Goal: Task Accomplishment & Management: Manage account settings

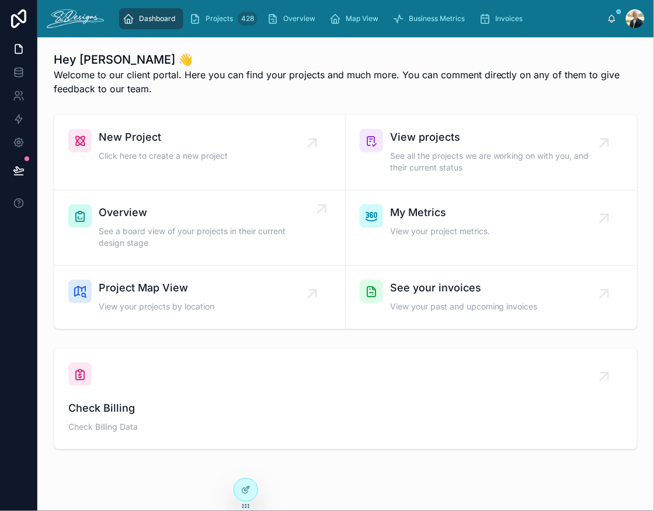
click at [197, 237] on span "See a board view of your projects in their current design stage" at bounding box center [206, 236] width 214 height 23
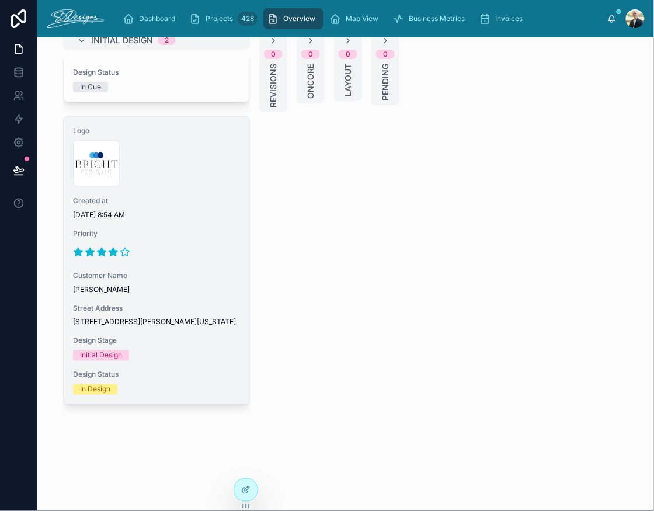
scroll to position [22, 0]
click at [190, 270] on span "Customer Name" at bounding box center [156, 274] width 167 height 9
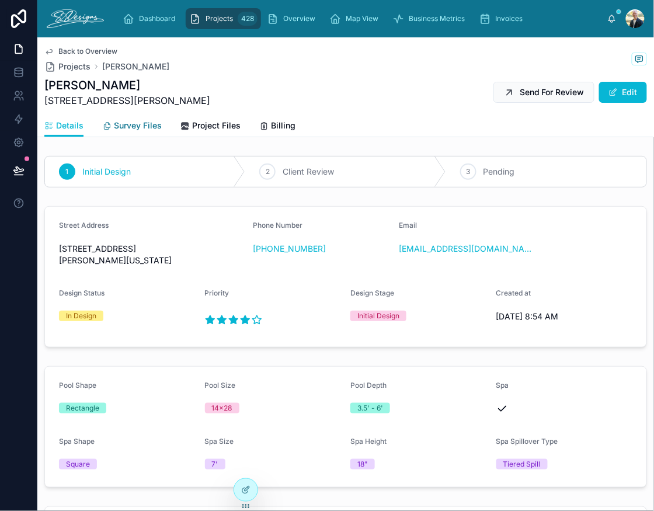
click at [139, 132] on link "Survey Files" at bounding box center [132, 126] width 60 height 23
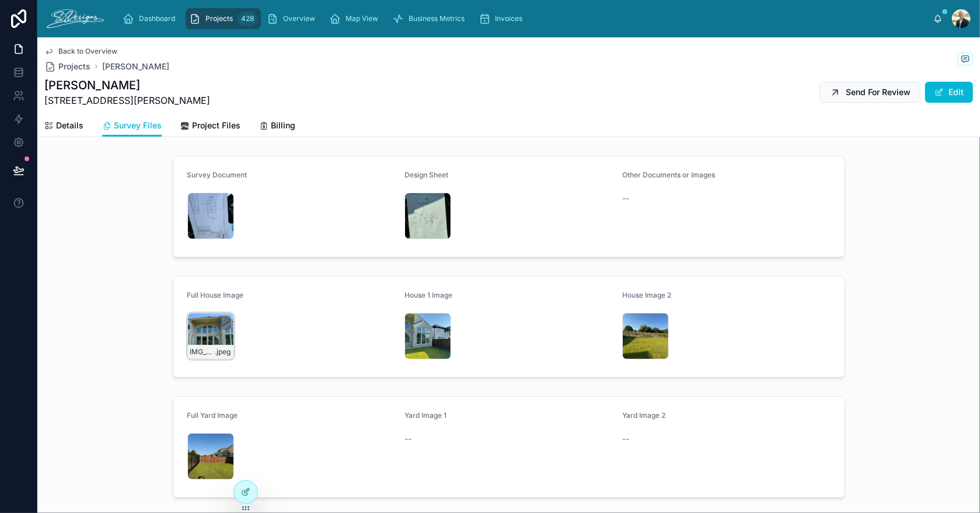
click at [190, 332] on div "IMG_2538 .jpeg" at bounding box center [210, 336] width 47 height 47
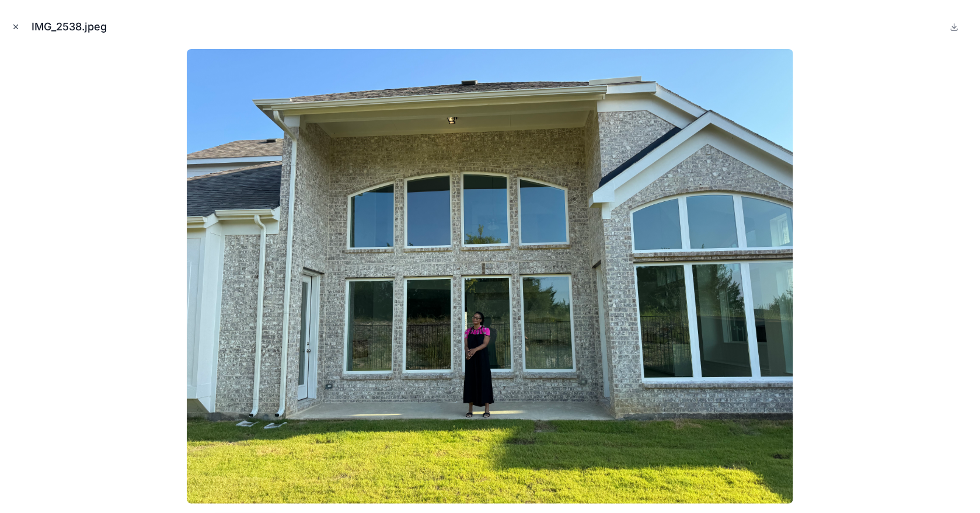
click at [14, 25] on icon "Close modal" at bounding box center [16, 27] width 4 height 4
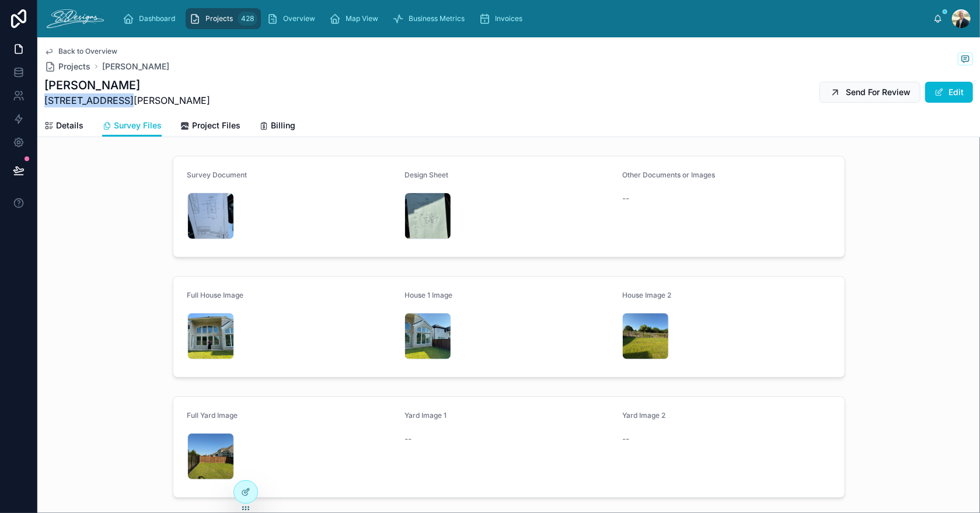
drag, startPoint x: 44, startPoint y: 100, endPoint x: 130, endPoint y: 100, distance: 85.8
click at [130, 100] on span "[STREET_ADDRESS][PERSON_NAME]" at bounding box center [127, 100] width 166 height 14
copy span "[STREET_ADDRESS][PERSON_NAME]"
click at [194, 332] on div "IMG_2538 .jpeg" at bounding box center [210, 336] width 47 height 47
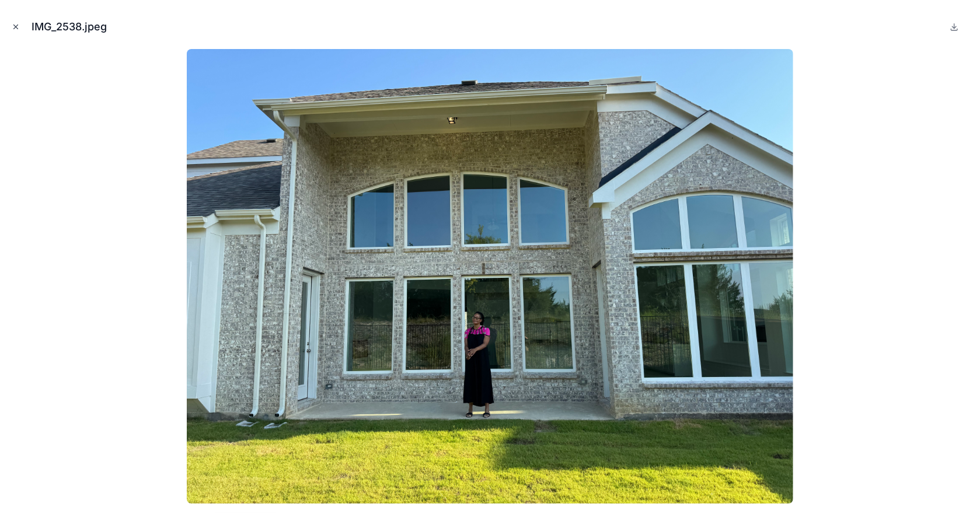
click at [17, 25] on icon "Close modal" at bounding box center [16, 27] width 8 height 8
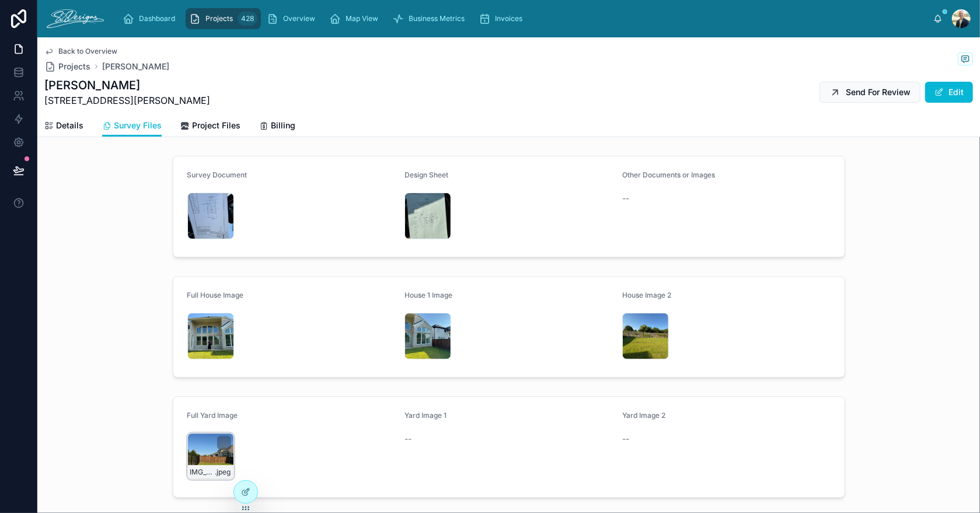
click at [192, 451] on div "IMG_2539 .jpeg" at bounding box center [210, 456] width 47 height 47
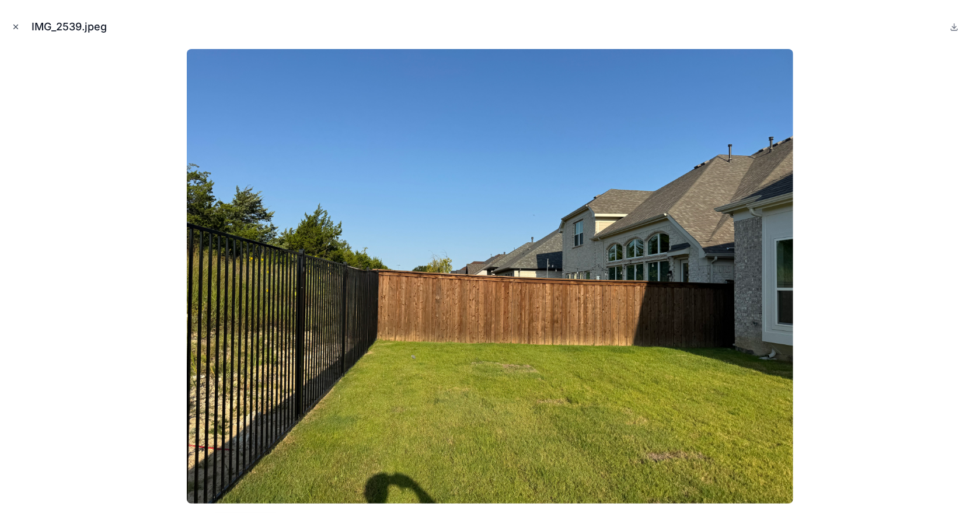
click at [18, 27] on icon "Close modal" at bounding box center [16, 27] width 8 height 8
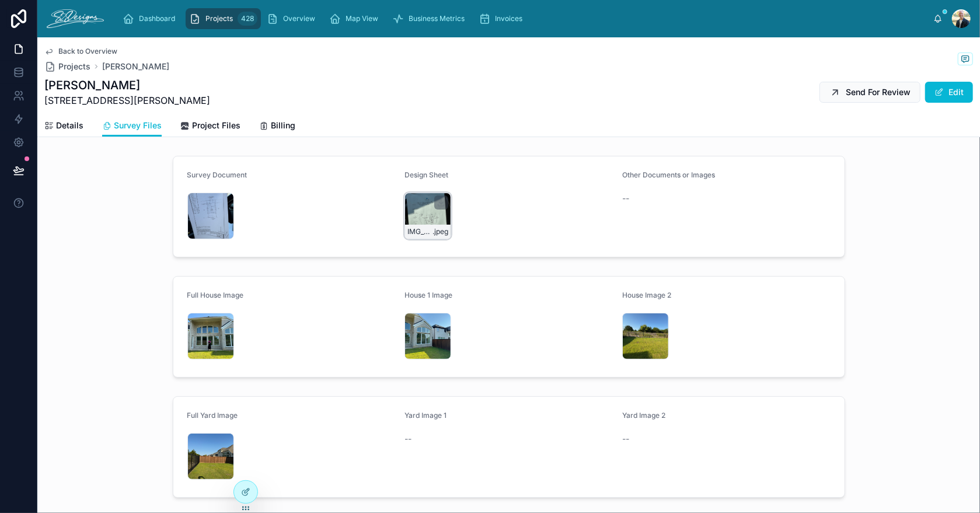
click at [411, 222] on div "IMG_2543 .jpeg" at bounding box center [427, 216] width 47 height 47
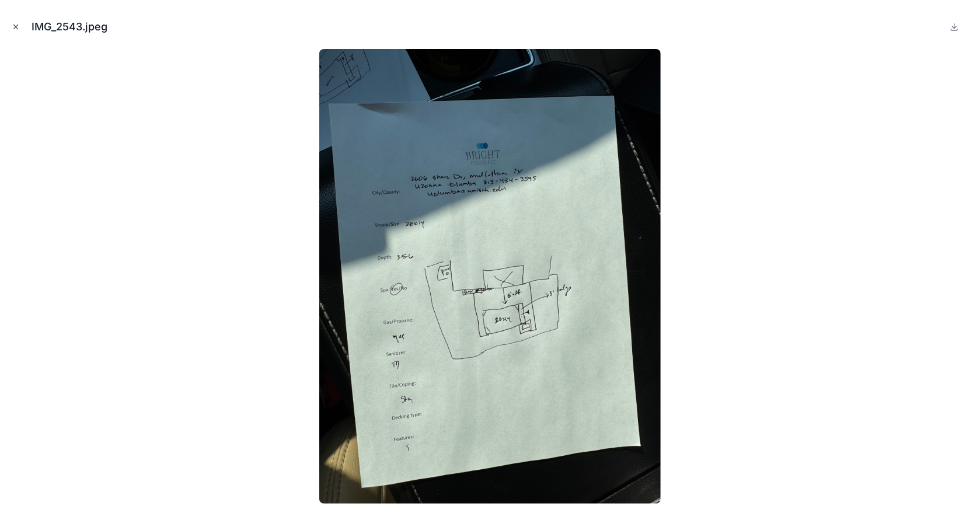
click at [14, 25] on icon "Close modal" at bounding box center [16, 27] width 4 height 4
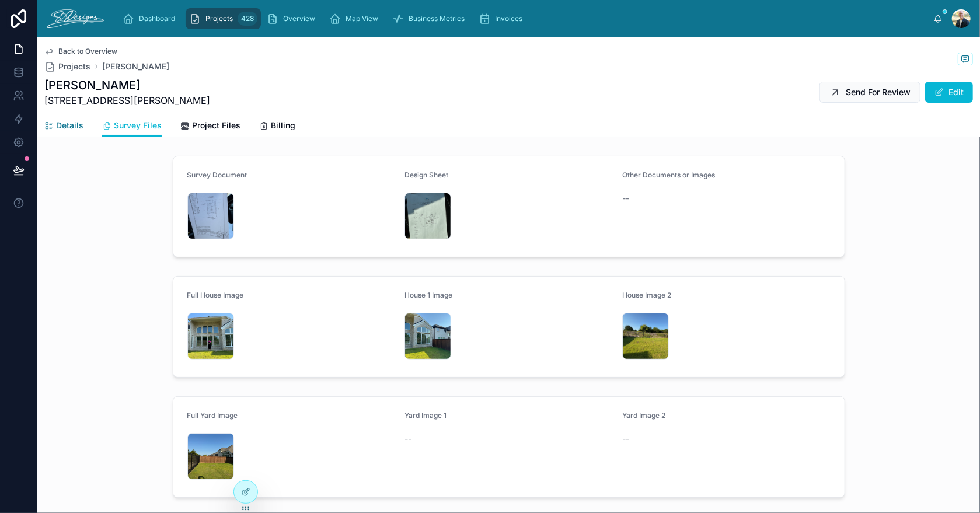
click at [67, 132] on link "Details" at bounding box center [63, 126] width 39 height 23
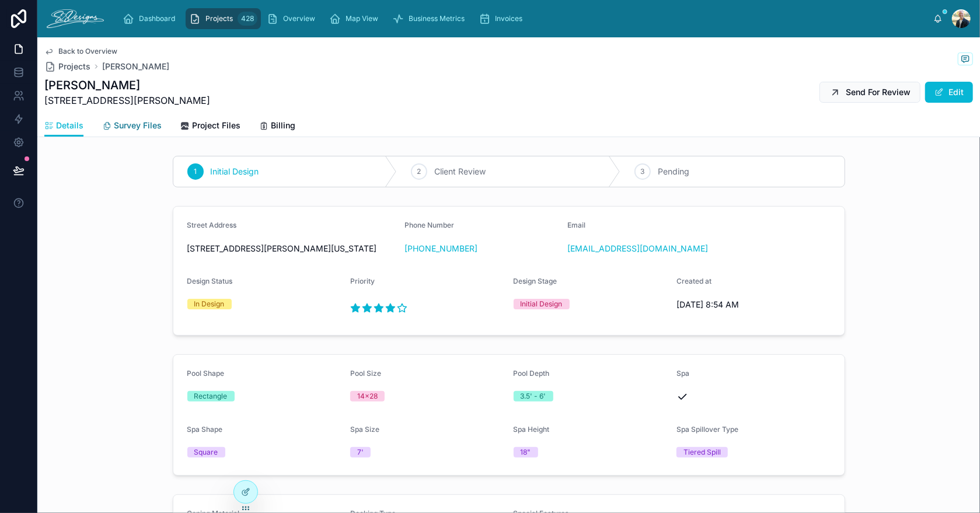
click at [156, 125] on span "Survey Files" at bounding box center [138, 126] width 48 height 12
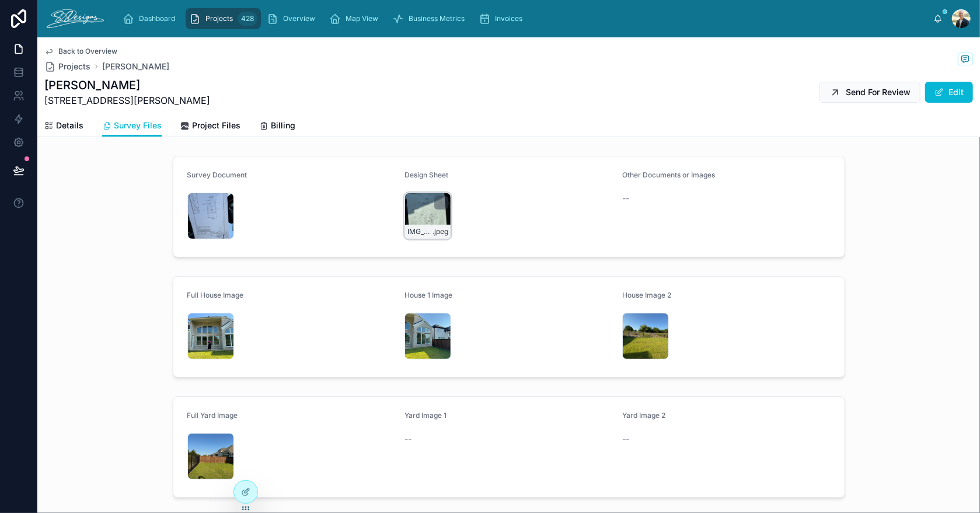
click at [410, 204] on div "IMG_2543 .jpeg" at bounding box center [427, 216] width 47 height 47
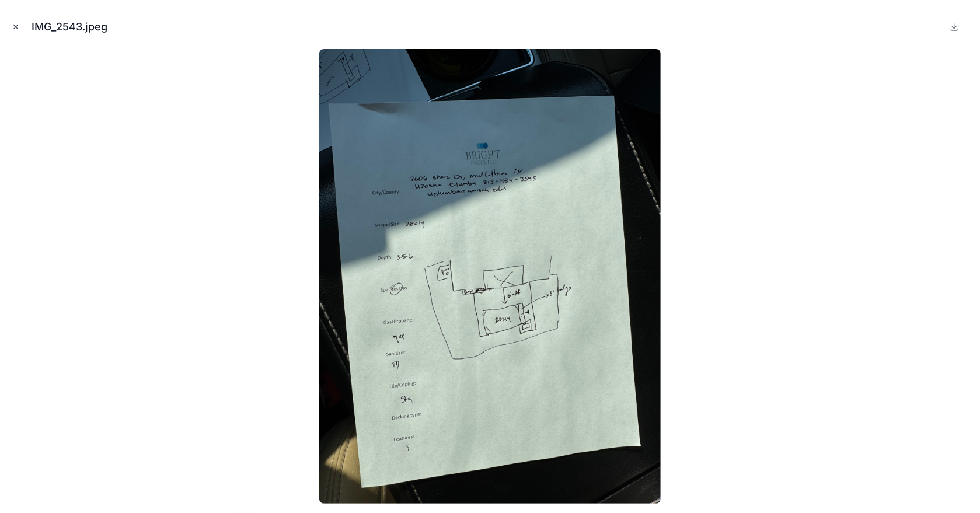
click at [13, 26] on icon "Close modal" at bounding box center [16, 27] width 8 height 8
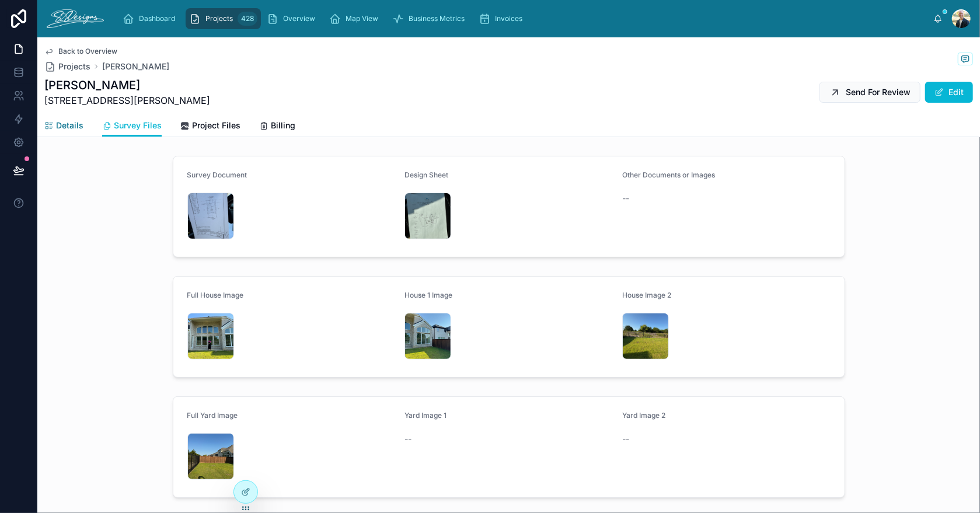
click at [64, 125] on span "Details" at bounding box center [69, 126] width 27 height 12
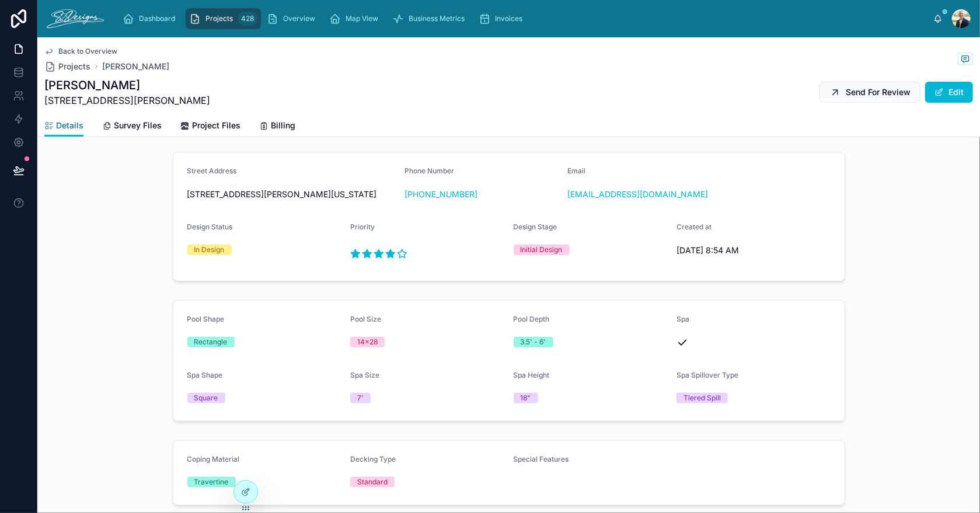
scroll to position [58, 0]
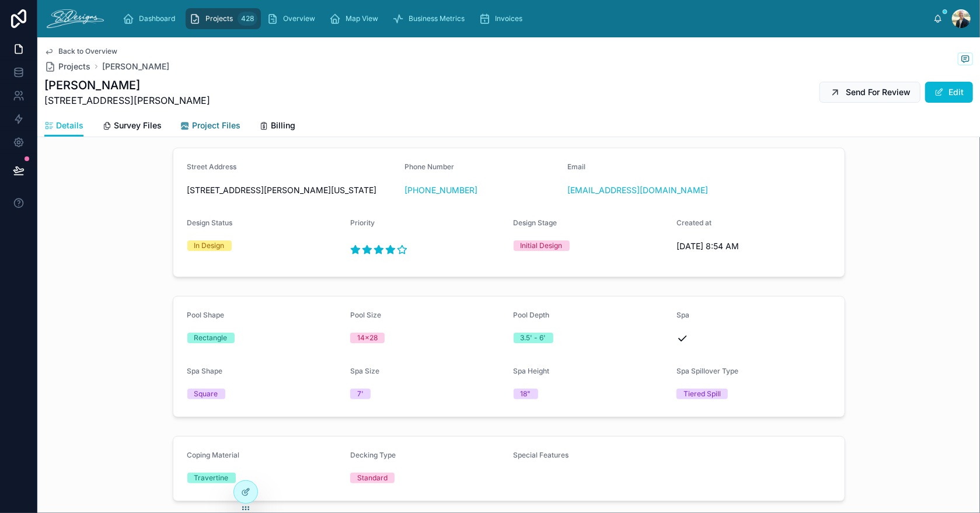
click at [210, 122] on span "Project Files" at bounding box center [216, 126] width 48 height 12
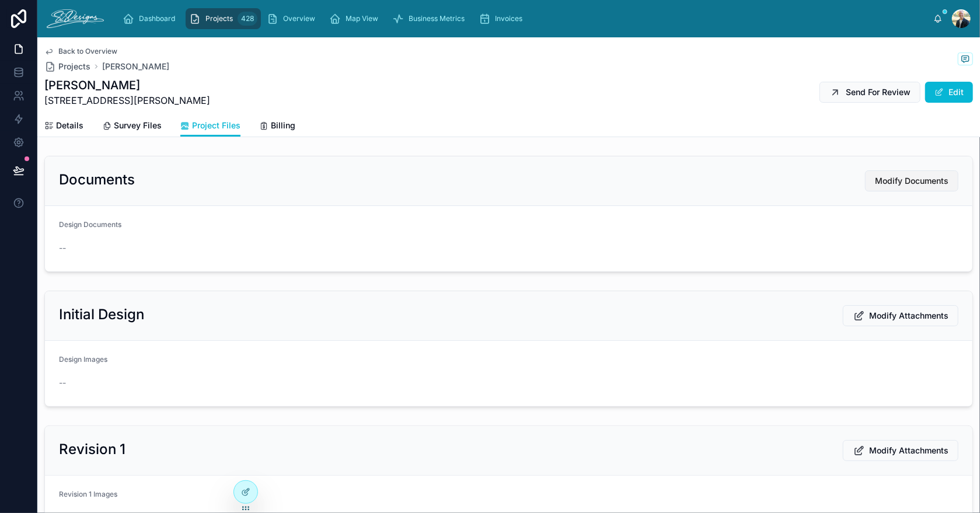
click at [653, 177] on span "Modify Documents" at bounding box center [912, 181] width 74 height 12
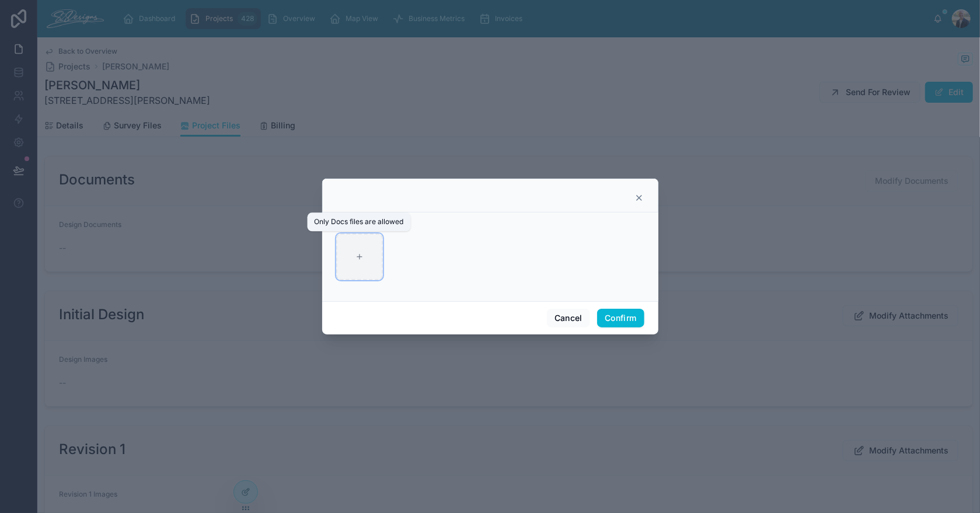
click at [369, 259] on div at bounding box center [359, 256] width 47 height 47
type input "**********"
click at [604, 316] on button "Confirm" at bounding box center [620, 318] width 47 height 19
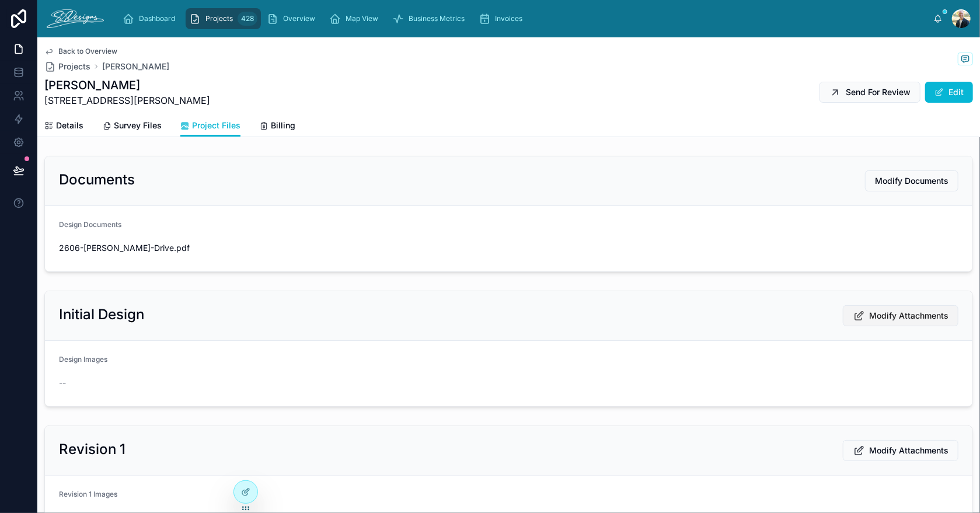
click at [653, 310] on span "Modify Attachments" at bounding box center [908, 316] width 79 height 12
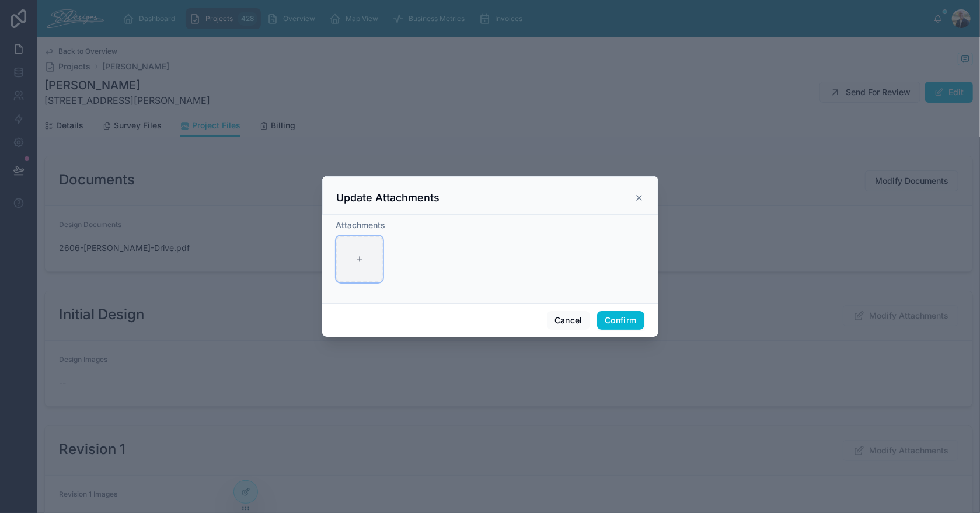
click at [360, 264] on div at bounding box center [359, 259] width 47 height 47
type input "**********"
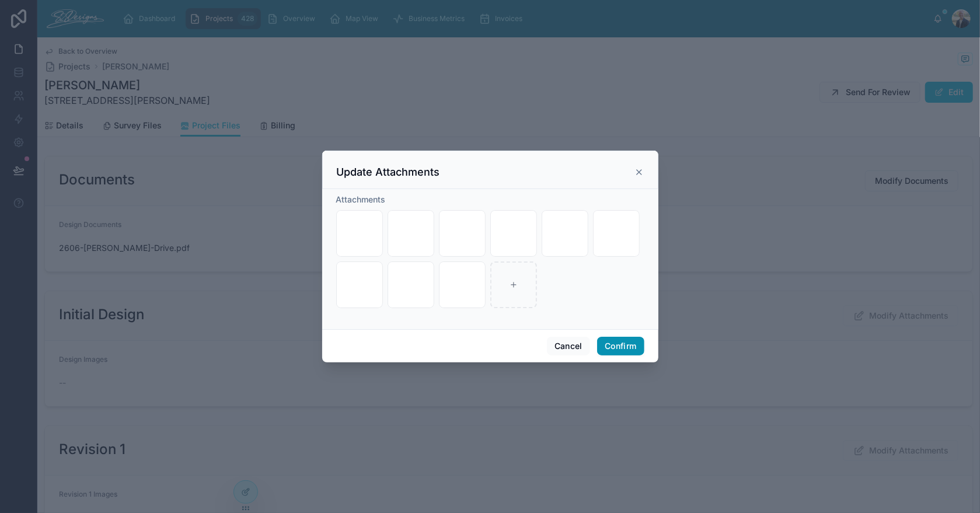
click at [601, 339] on button "Confirm" at bounding box center [620, 346] width 47 height 19
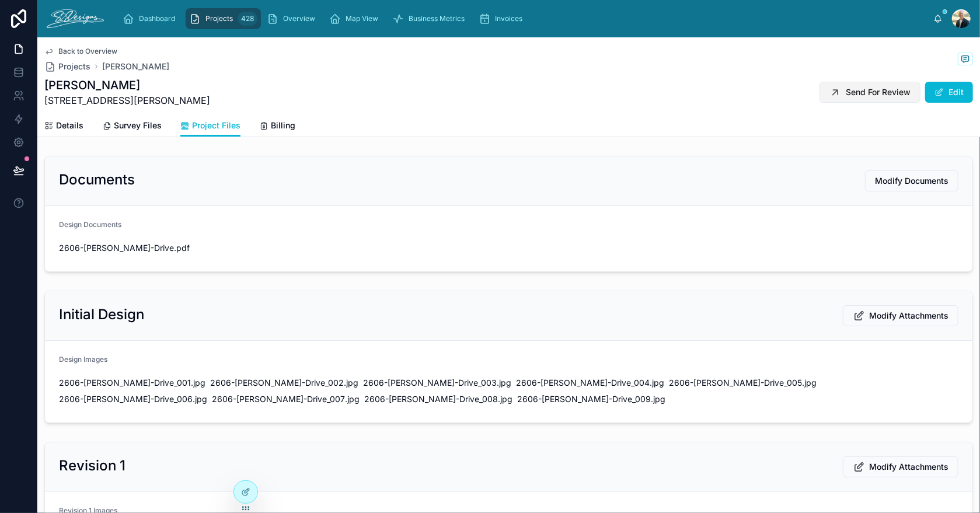
click at [653, 97] on span "Send For Review" at bounding box center [878, 92] width 65 height 12
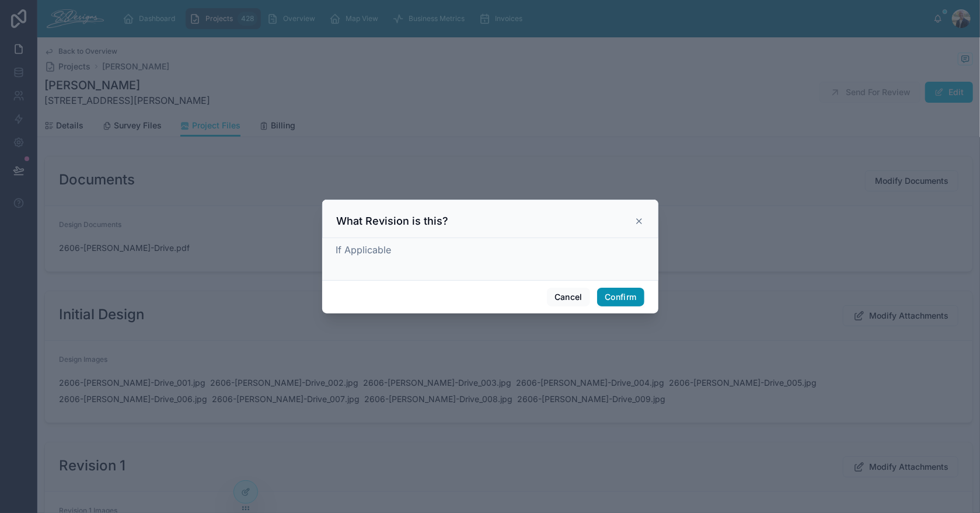
click at [643, 300] on button "Confirm" at bounding box center [620, 297] width 47 height 19
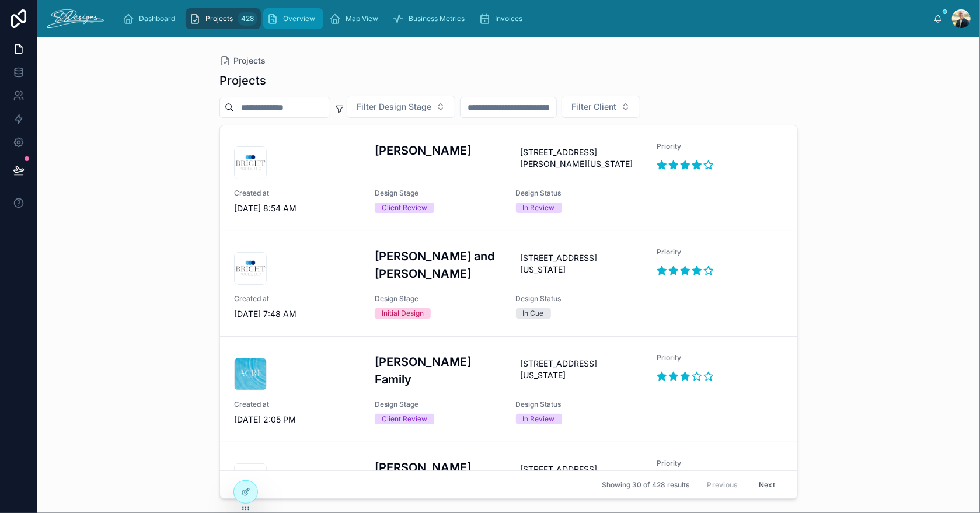
click at [298, 18] on span "Overview" at bounding box center [299, 18] width 32 height 9
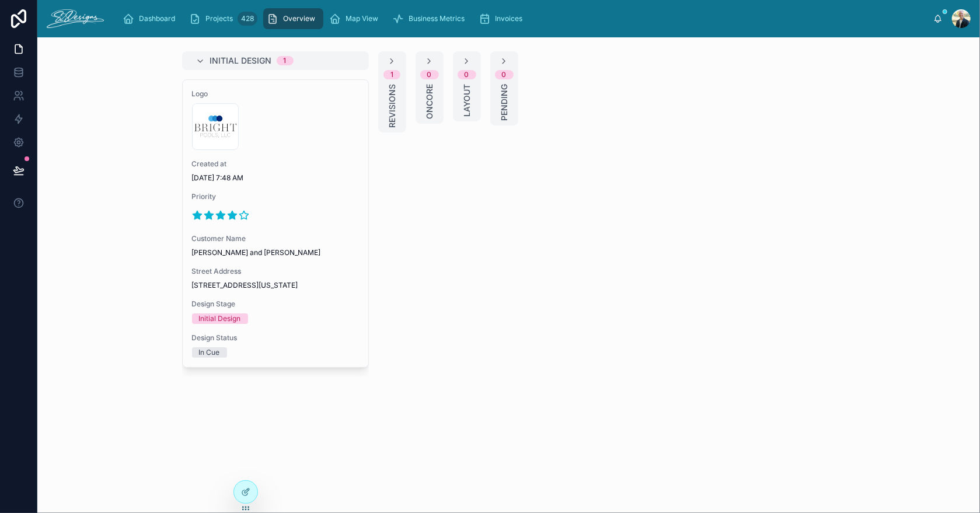
click at [388, 113] on span "Revisions" at bounding box center [392, 106] width 12 height 44
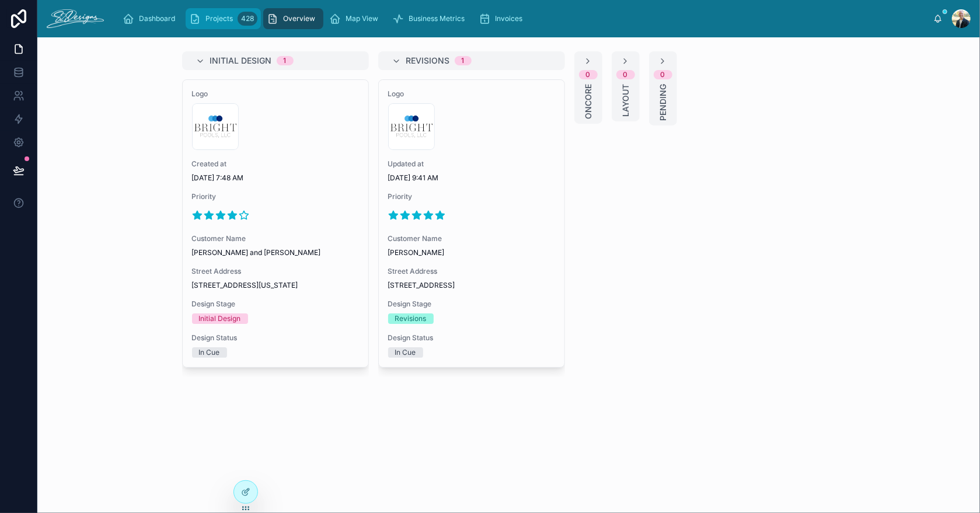
click at [224, 22] on span "Projects" at bounding box center [218, 18] width 27 height 9
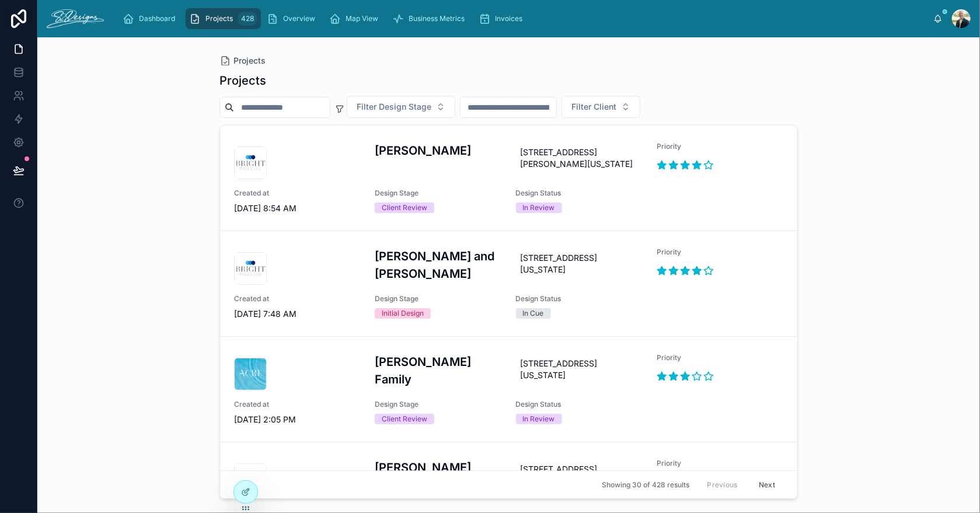
click at [556, 109] on input "text" at bounding box center [509, 107] width 96 height 16
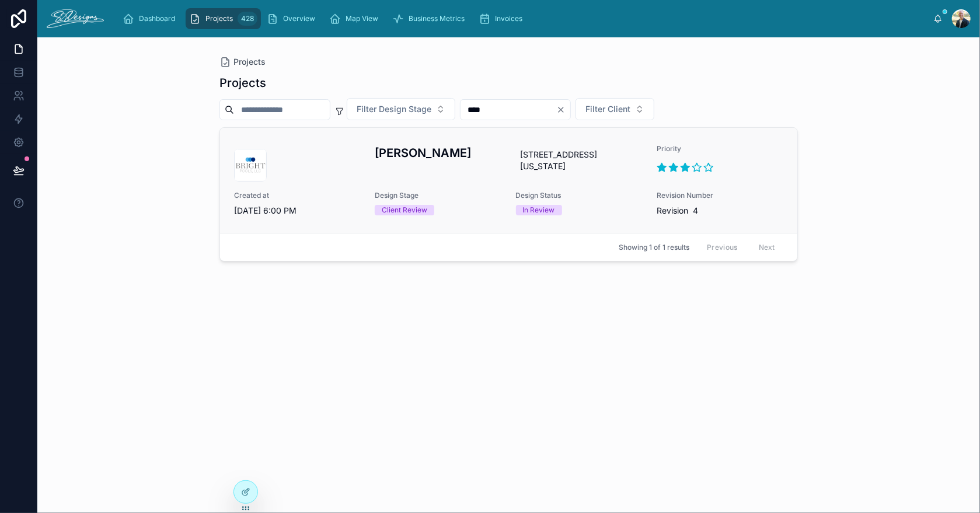
type input "****"
click at [483, 172] on div "[PERSON_NAME]" at bounding box center [438, 162] width 127 height 37
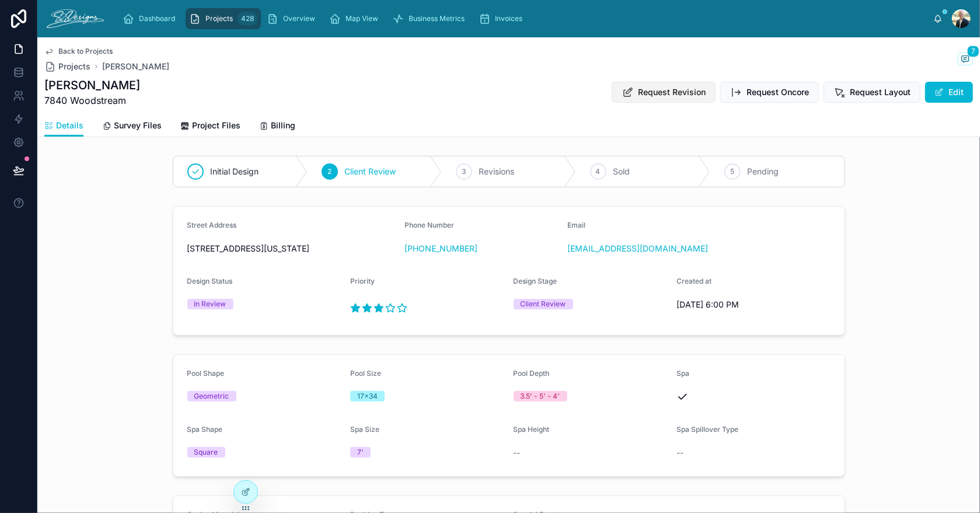
click at [653, 95] on span "Request Revision" at bounding box center [672, 92] width 68 height 12
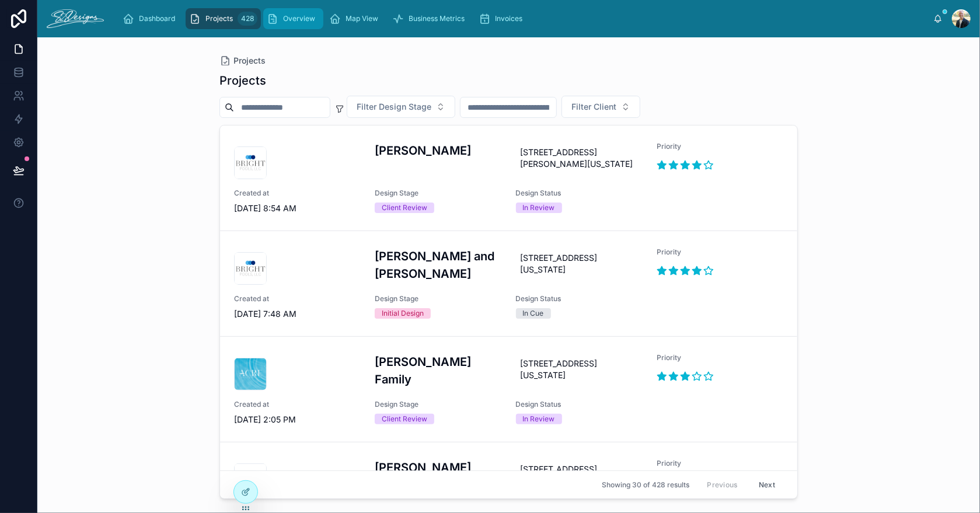
click at [303, 18] on span "Overview" at bounding box center [299, 18] width 32 height 9
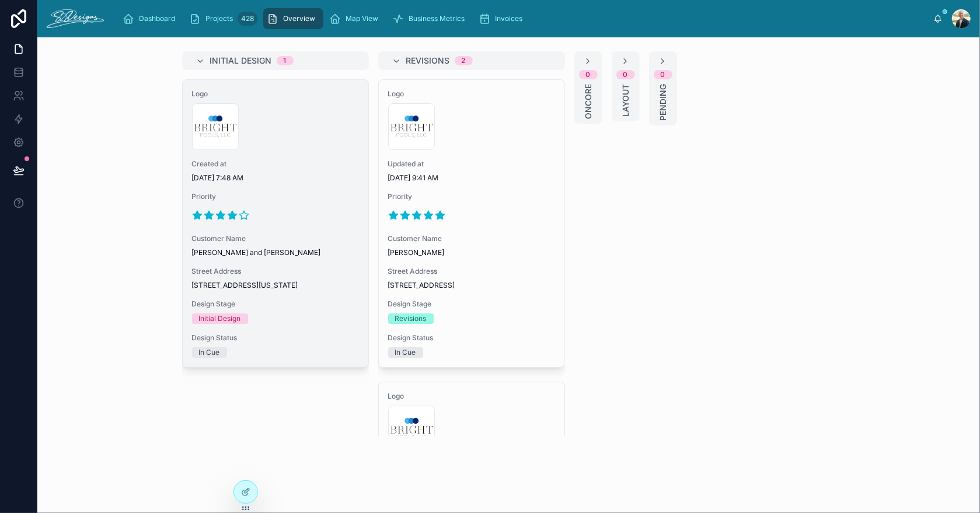
click at [313, 142] on div "300x300-logo .jpg" at bounding box center [275, 126] width 167 height 47
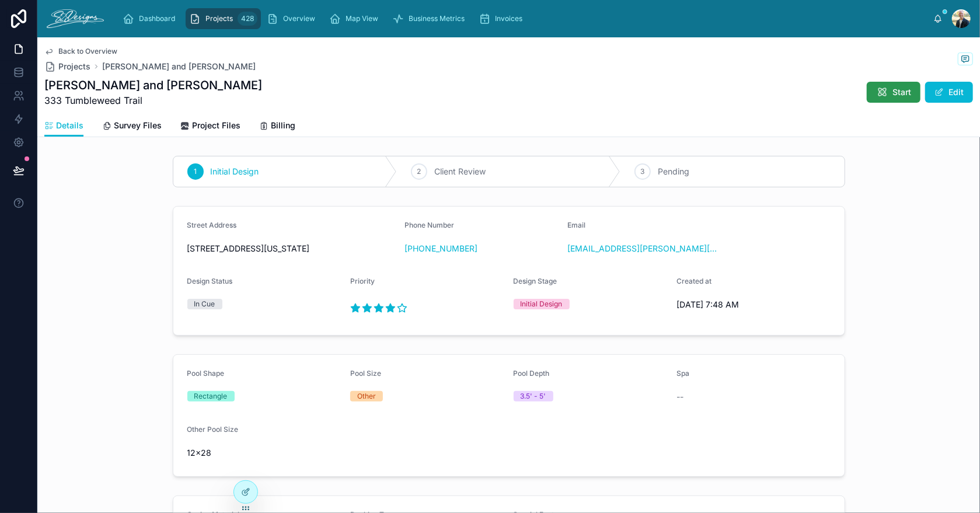
click at [653, 95] on button "Start" at bounding box center [894, 92] width 54 height 21
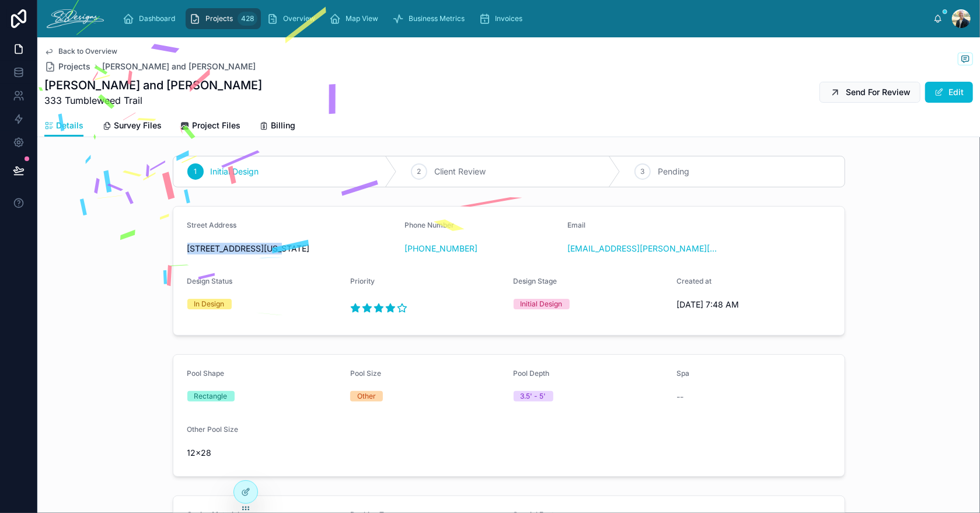
drag, startPoint x: 183, startPoint y: 247, endPoint x: 268, endPoint y: 249, distance: 85.8
click at [268, 249] on span "[STREET_ADDRESS][US_STATE]" at bounding box center [291, 249] width 208 height 12
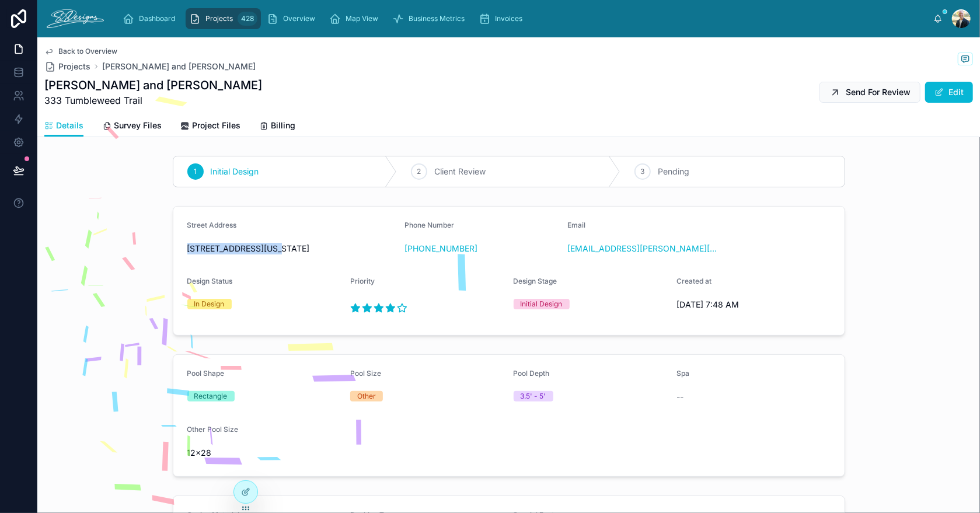
copy span "333 Tumbleweed Trail"
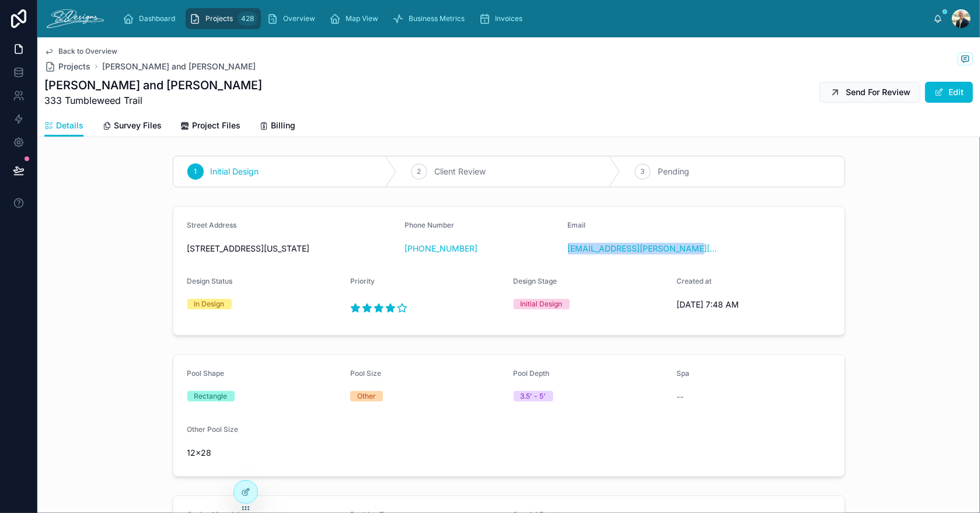
drag, startPoint x: 701, startPoint y: 252, endPoint x: 563, endPoint y: 252, distance: 138.3
click at [563, 252] on form "Street Address [STREET_ADDRESS][US_STATE] Phone Number [PHONE_NUMBER] Email [EM…" at bounding box center [508, 271] width 671 height 128
copy link "[EMAIL_ADDRESS][PERSON_NAME][DOMAIN_NAME]"
drag, startPoint x: 483, startPoint y: 254, endPoint x: 413, endPoint y: 256, distance: 69.5
click at [413, 256] on div "[PHONE_NUMBER]" at bounding box center [481, 248] width 154 height 19
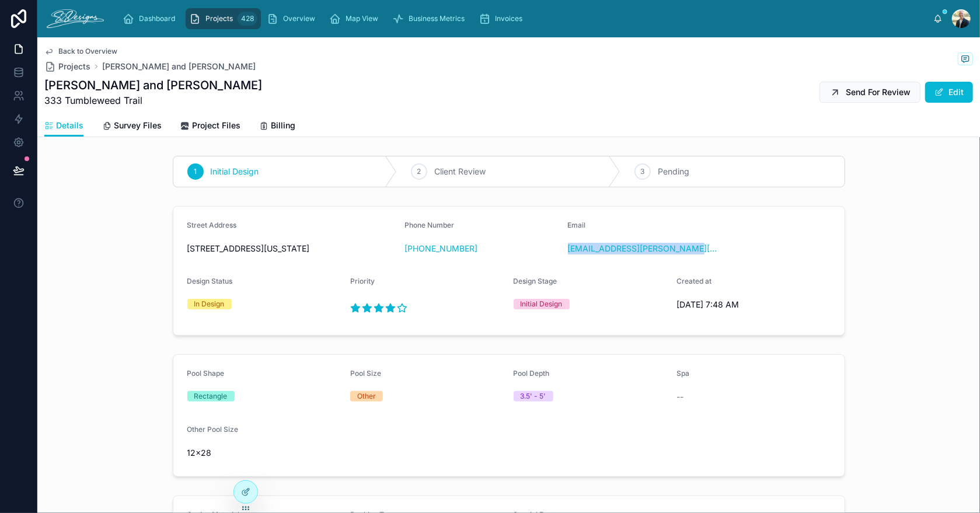
copy link "[PHONE_NUMBER]"
drag, startPoint x: 44, startPoint y: 85, endPoint x: 184, endPoint y: 91, distance: 140.2
click at [184, 91] on h1 "[PERSON_NAME] and [PERSON_NAME]" at bounding box center [153, 85] width 218 height 16
copy h1 "[PERSON_NAME] and [PERSON_NAME]"
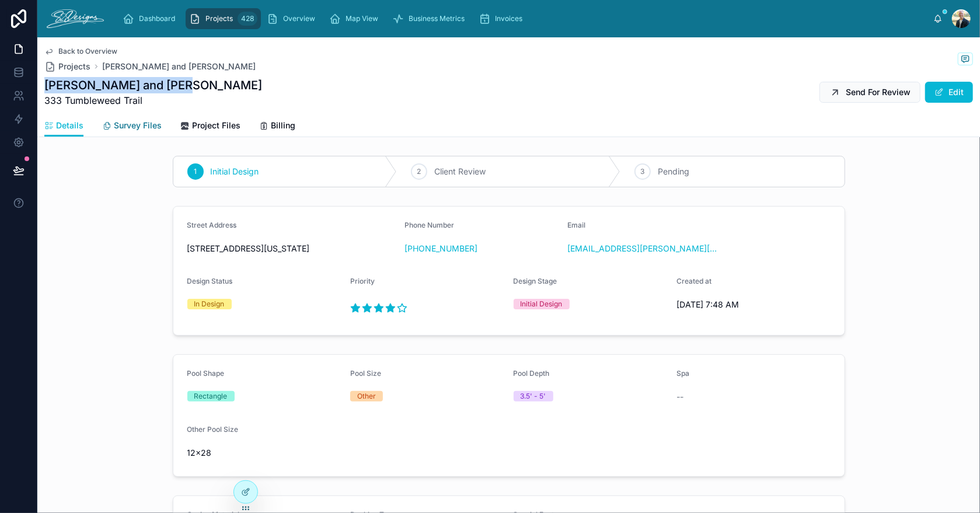
click at [128, 121] on span "Survey Files" at bounding box center [138, 126] width 48 height 12
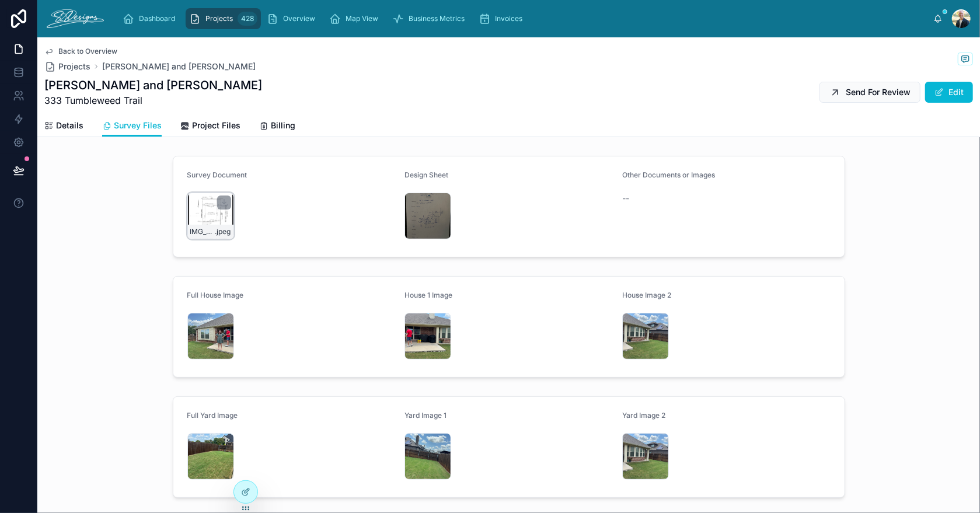
click at [214, 219] on div "IMG_2532 .jpeg" at bounding box center [210, 216] width 47 height 47
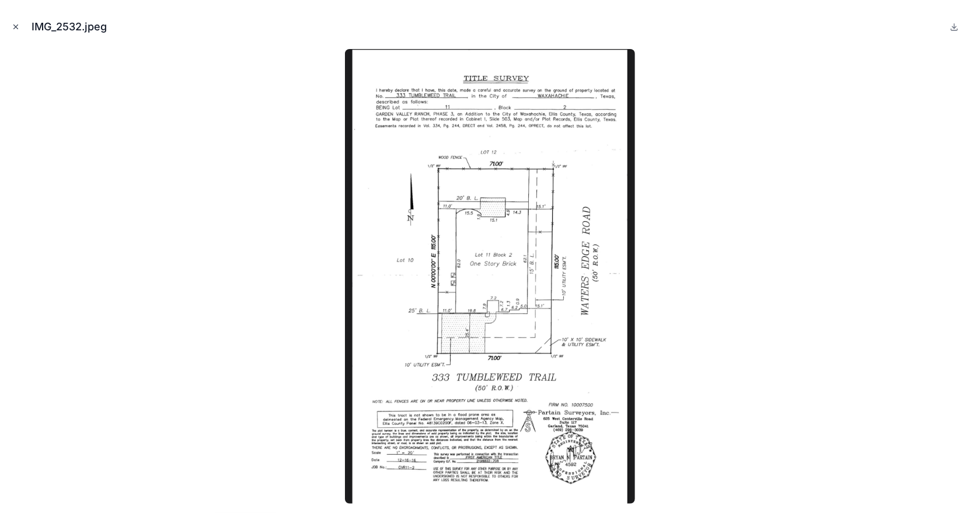
click at [14, 25] on icon "Close modal" at bounding box center [16, 27] width 8 height 8
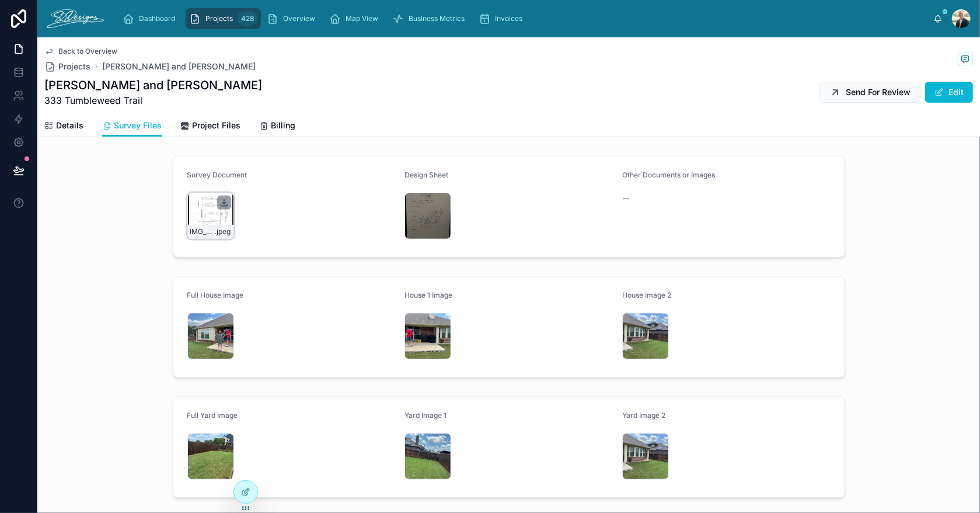
click at [219, 200] on icon at bounding box center [223, 202] width 9 height 9
click at [212, 330] on div "IMG_2508 .jpeg" at bounding box center [210, 336] width 47 height 47
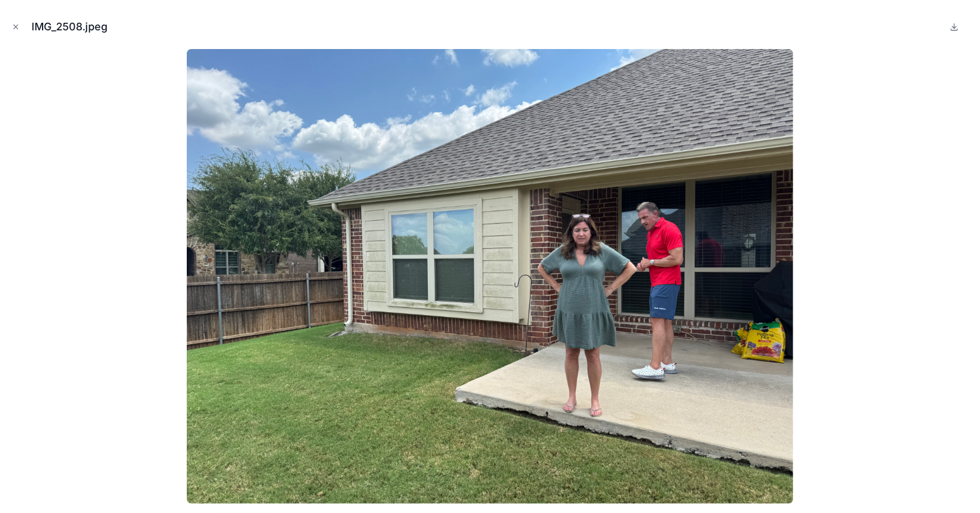
click at [211, 334] on img at bounding box center [490, 276] width 606 height 455
click at [16, 27] on icon "Close modal" at bounding box center [16, 27] width 4 height 4
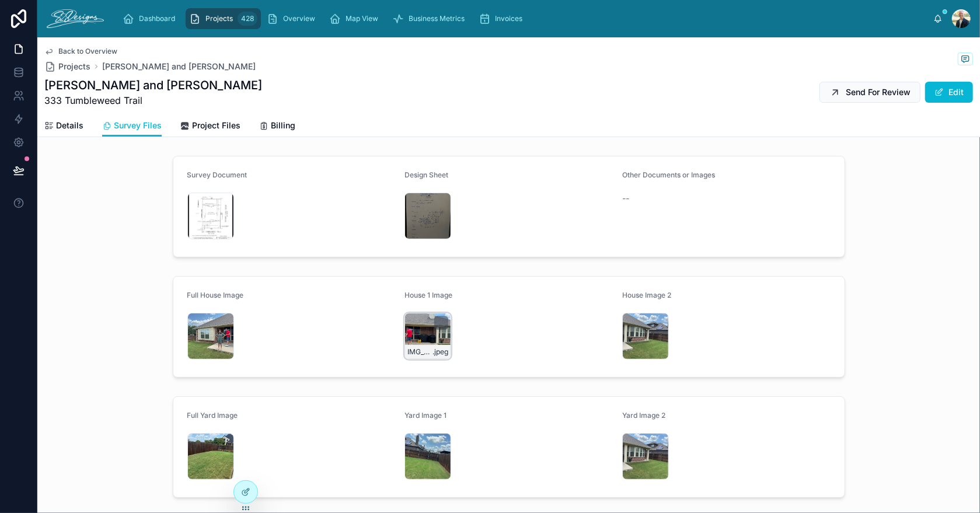
click at [413, 333] on div "IMG_2507 .jpeg" at bounding box center [427, 336] width 47 height 47
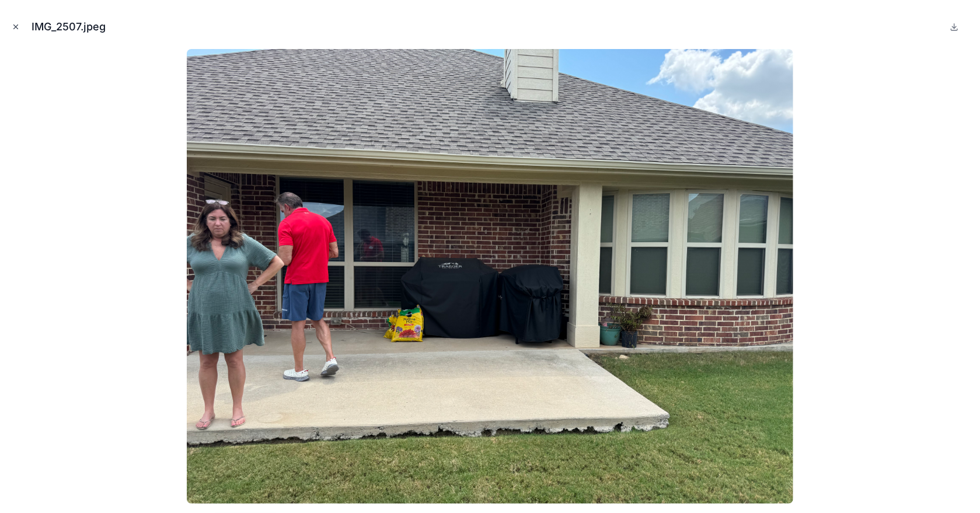
click at [17, 23] on icon "Close modal" at bounding box center [16, 27] width 8 height 8
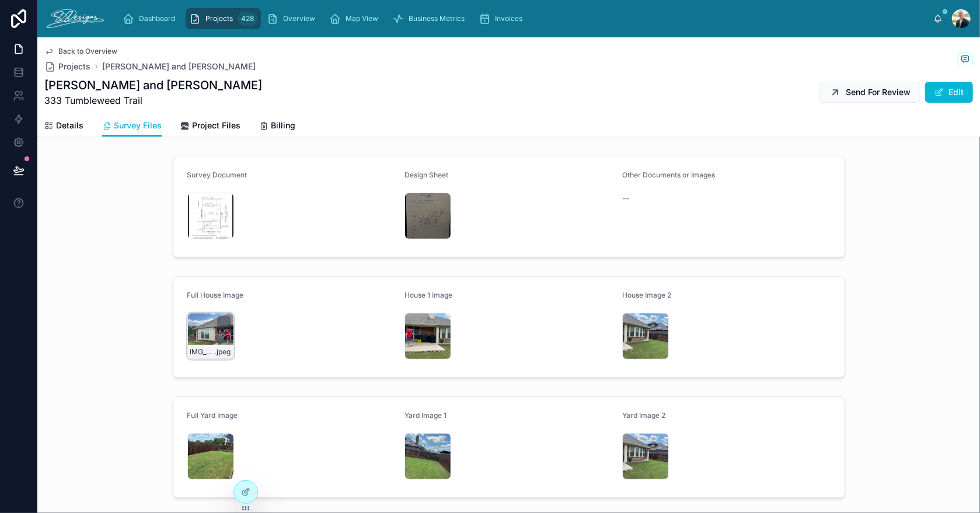
click at [196, 332] on div "IMG_2508 .jpeg" at bounding box center [210, 336] width 47 height 47
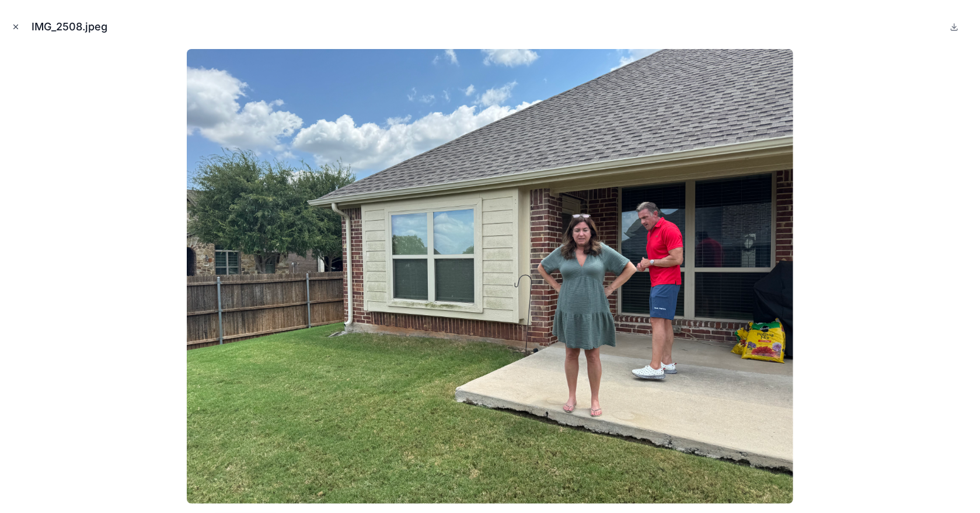
click at [18, 23] on icon "Close modal" at bounding box center [16, 27] width 8 height 8
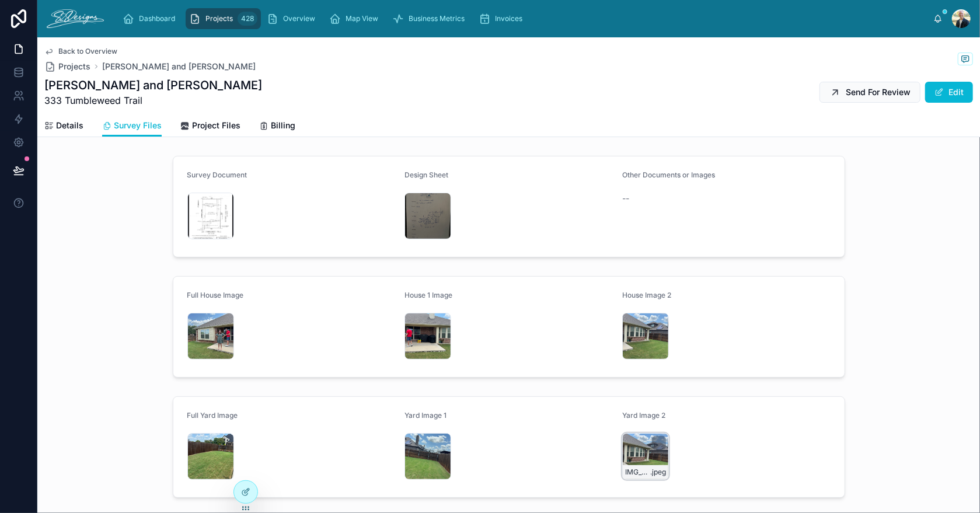
click at [628, 454] on div "IMG_2505 .jpeg" at bounding box center [645, 456] width 47 height 47
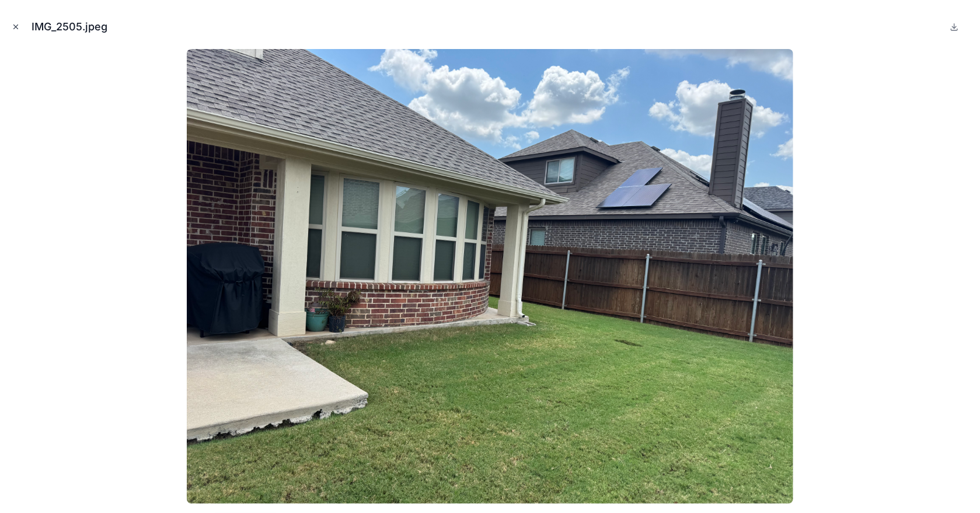
click at [12, 25] on icon "Close modal" at bounding box center [16, 27] width 8 height 8
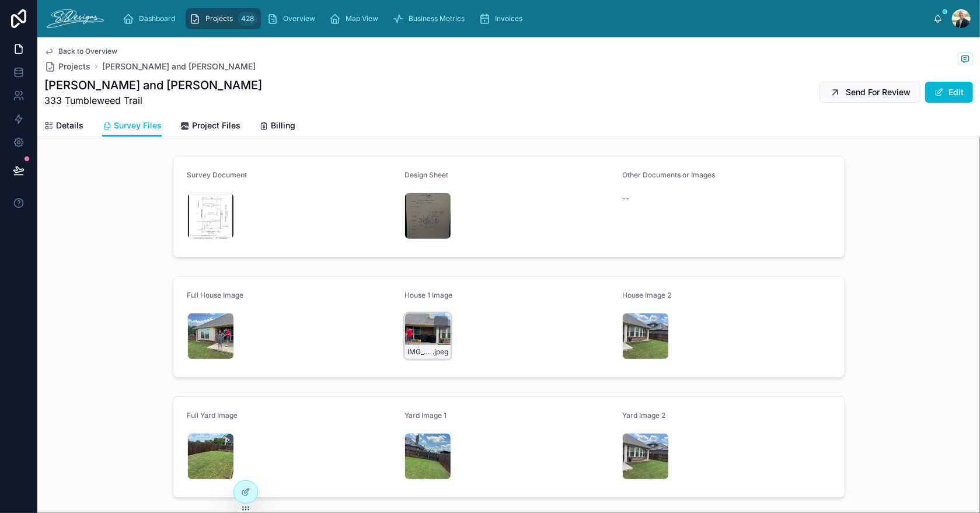
click at [413, 333] on div "IMG_2507 .jpeg" at bounding box center [427, 336] width 47 height 47
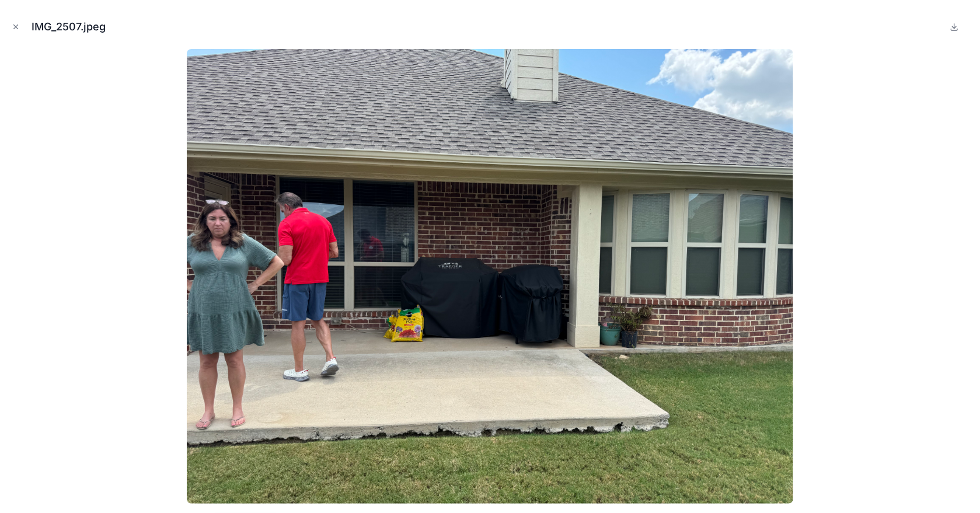
click at [411, 332] on img at bounding box center [490, 276] width 606 height 455
click at [15, 26] on icon "Close modal" at bounding box center [16, 27] width 4 height 4
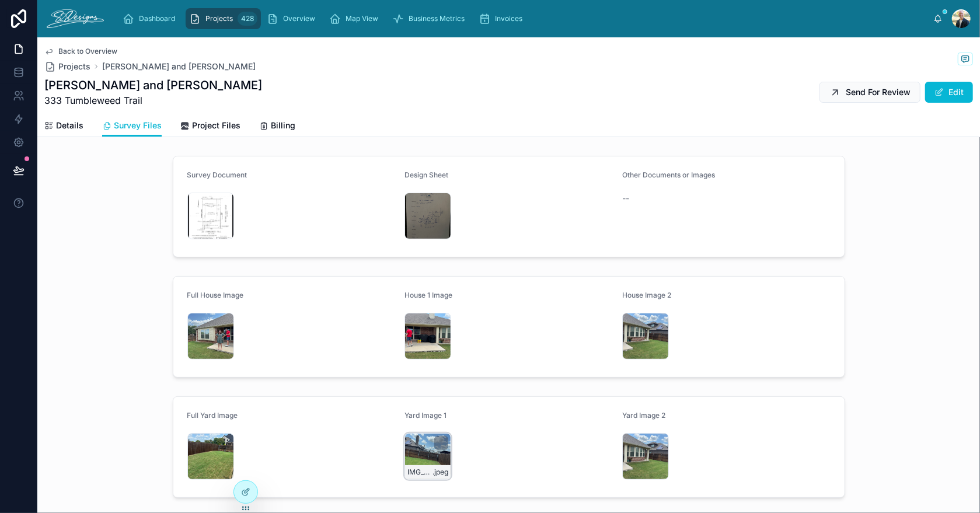
click at [409, 458] on div "IMG_2506 .jpeg" at bounding box center [427, 456] width 47 height 47
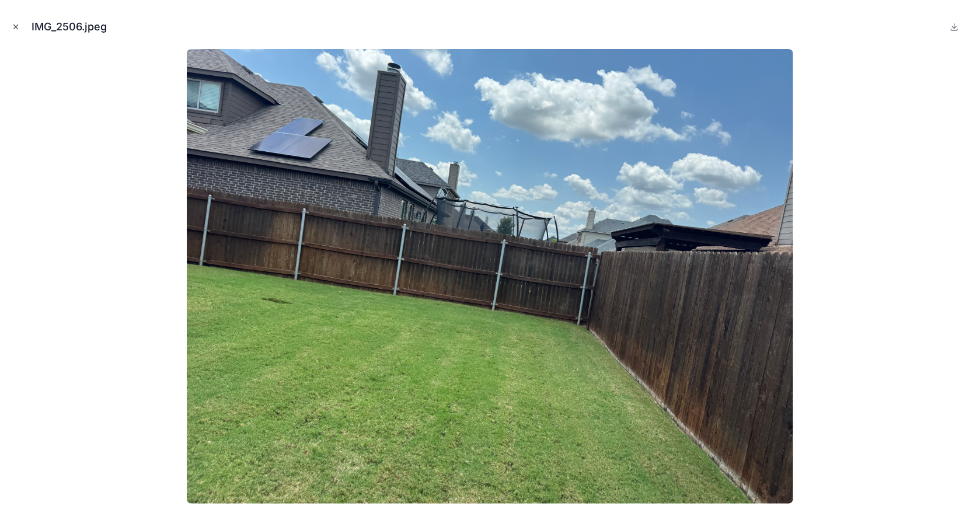
click at [12, 31] on button "Close modal" at bounding box center [15, 26] width 13 height 13
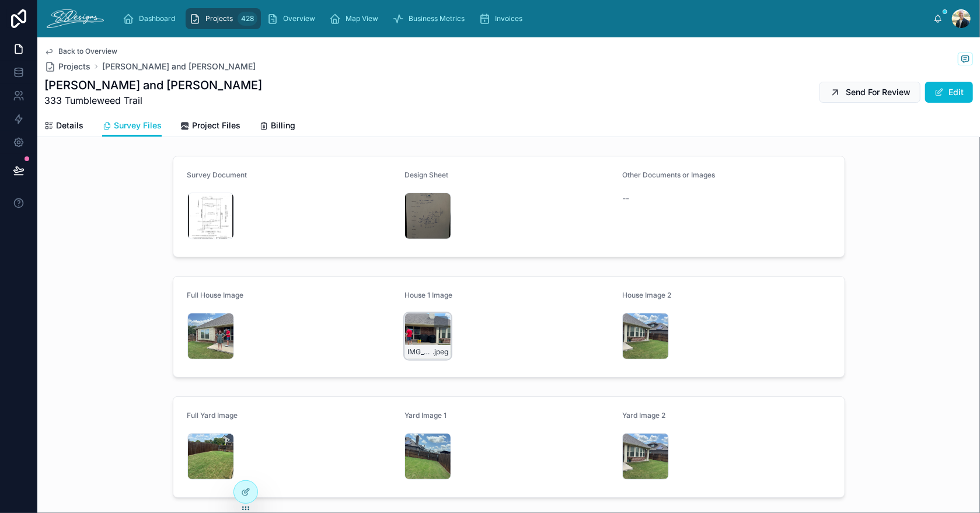
click at [424, 325] on div "IMG_2507 .jpeg" at bounding box center [427, 336] width 47 height 47
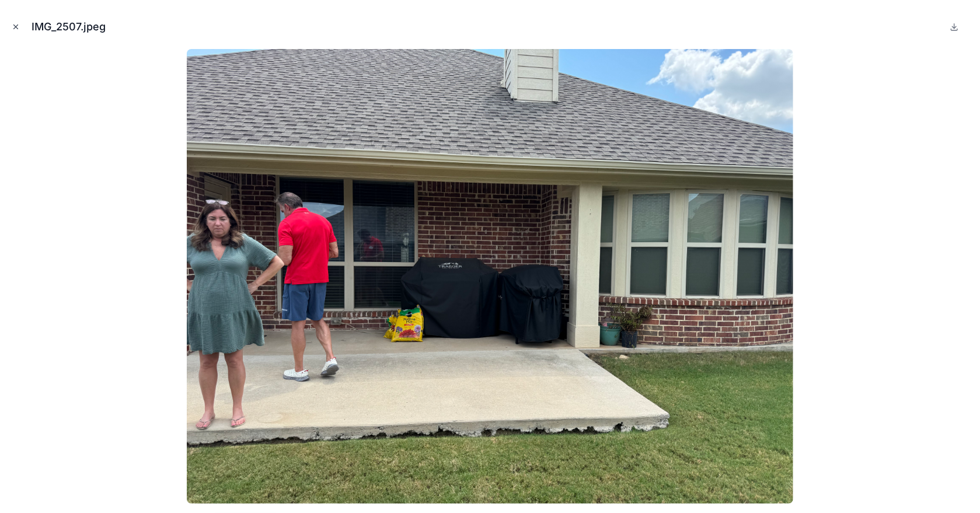
click at [13, 25] on icon "Close modal" at bounding box center [16, 27] width 8 height 8
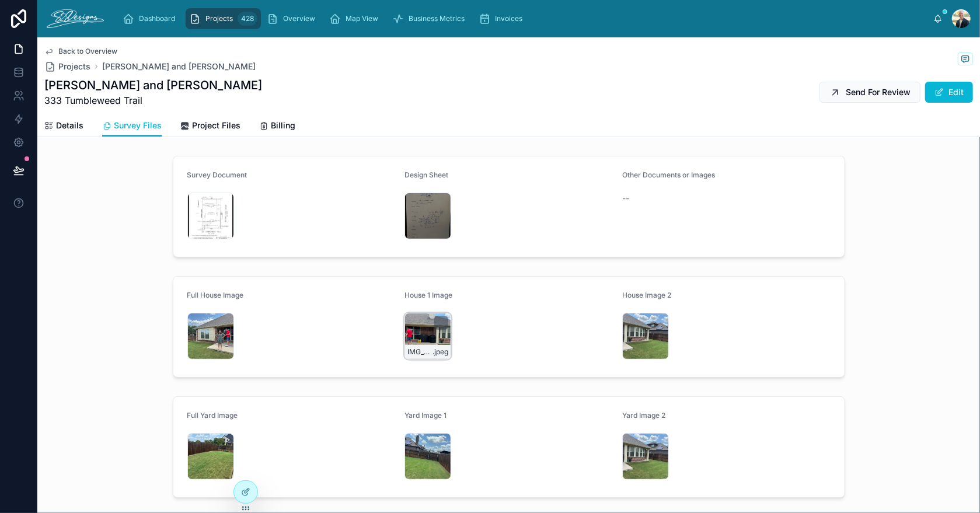
click at [417, 336] on div "IMG_2507 .jpeg" at bounding box center [427, 336] width 47 height 47
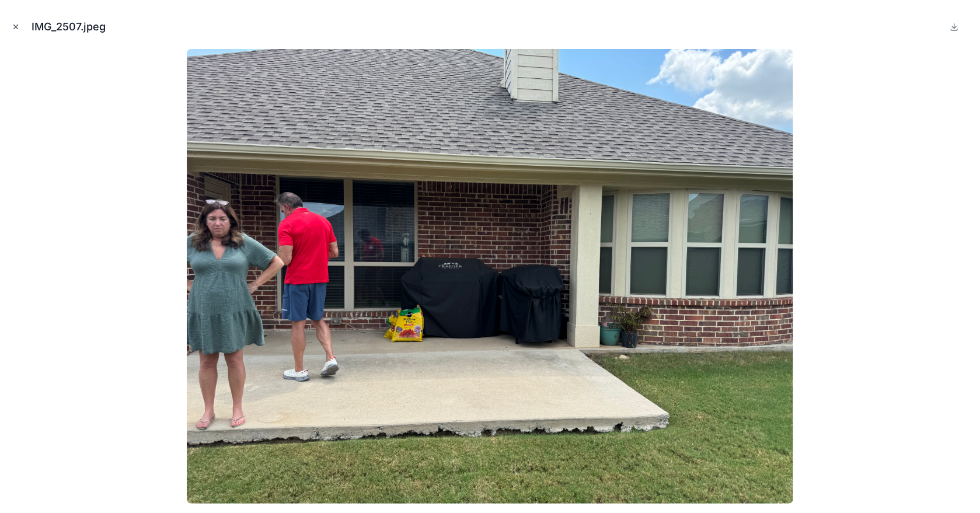
click at [12, 26] on icon "Close modal" at bounding box center [16, 27] width 8 height 8
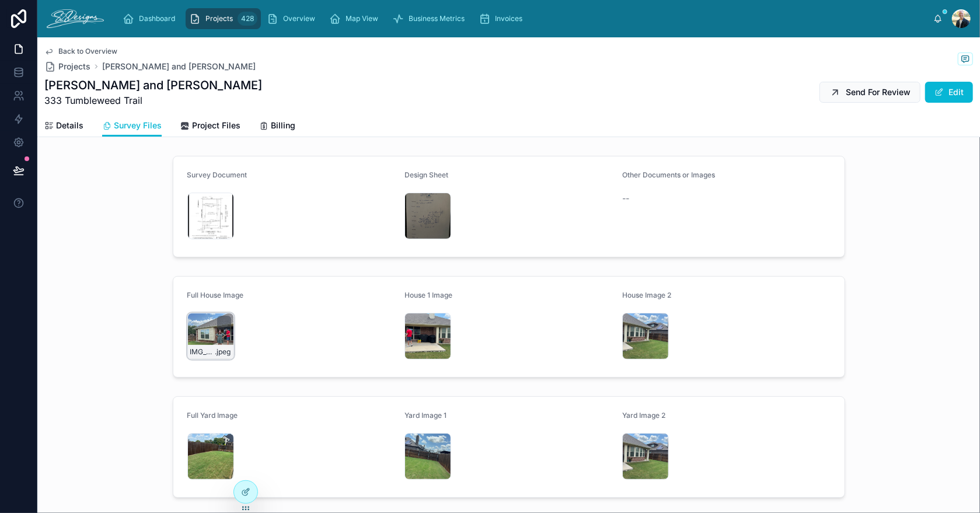
click at [190, 329] on div "IMG_2508 .jpeg" at bounding box center [210, 336] width 47 height 47
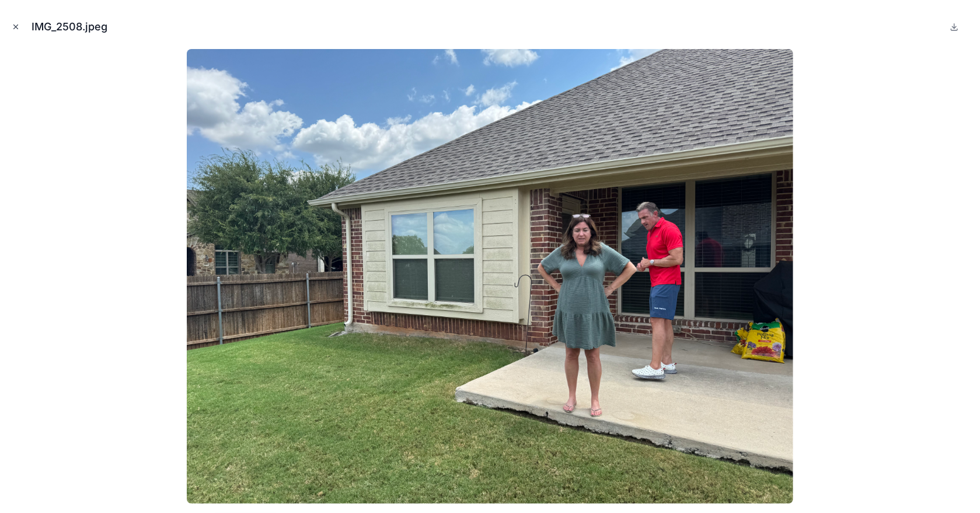
click at [16, 29] on icon "Close modal" at bounding box center [16, 27] width 8 height 8
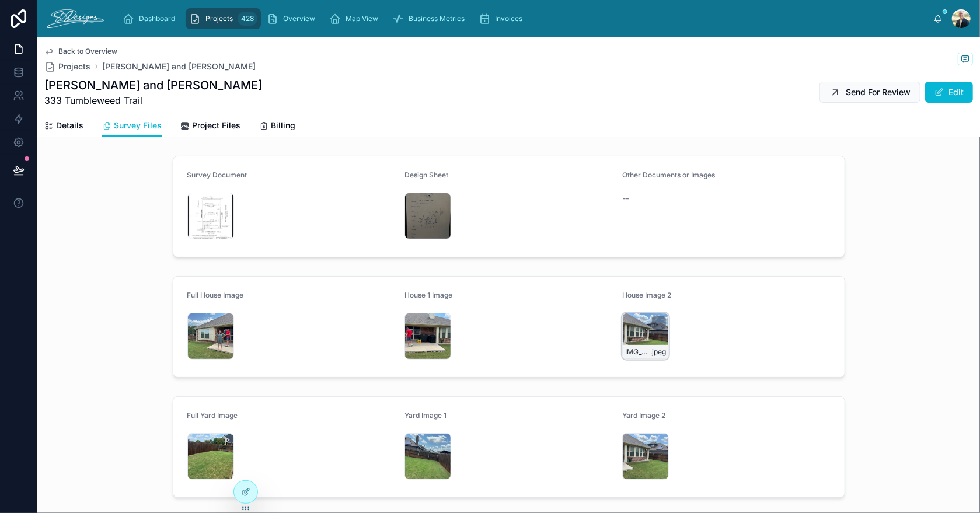
click at [625, 326] on div "IMG_2505 .jpeg" at bounding box center [645, 336] width 47 height 47
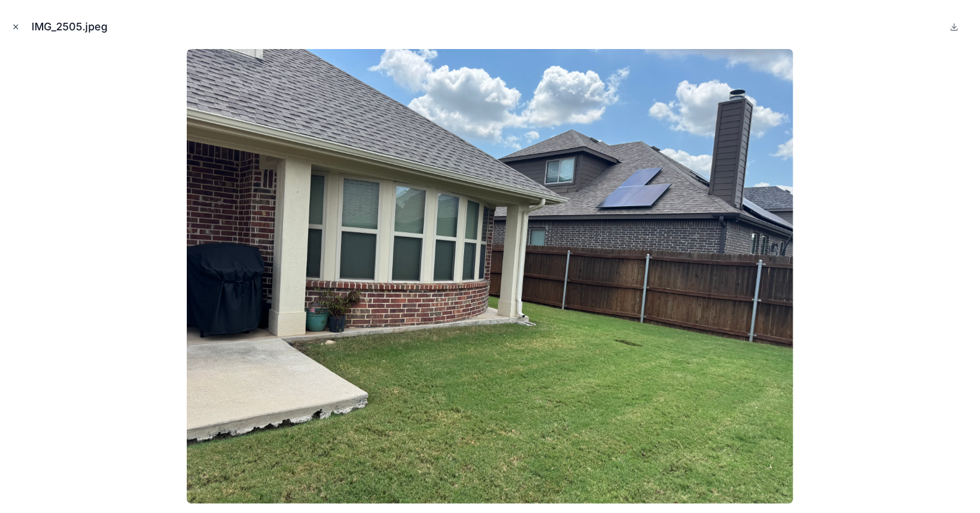
click at [18, 29] on icon "Close modal" at bounding box center [16, 27] width 4 height 4
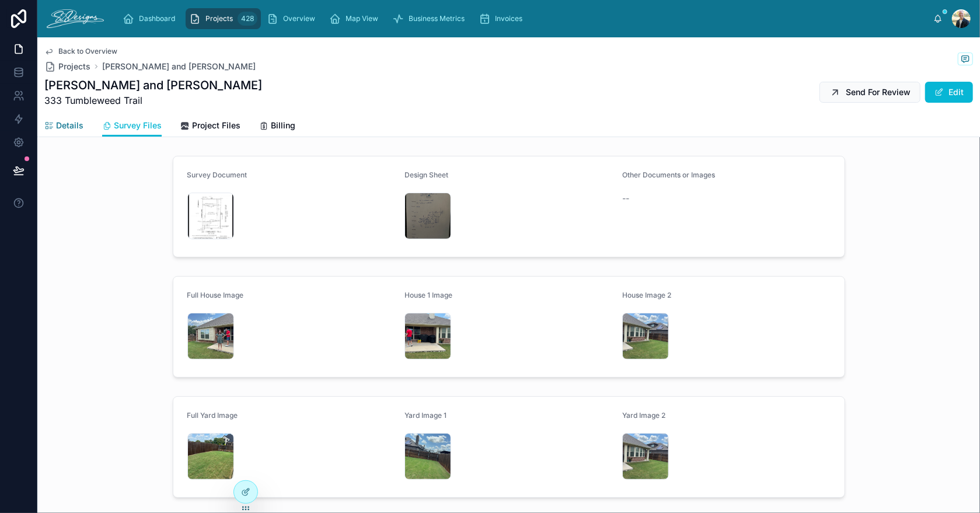
click at [72, 125] on span "Details" at bounding box center [69, 126] width 27 height 12
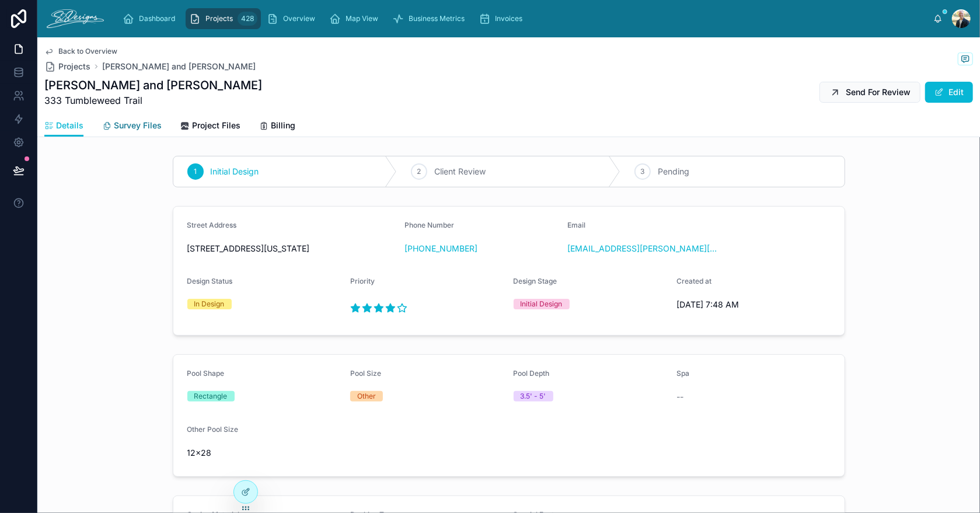
click at [113, 128] on div "Survey Files" at bounding box center [132, 126] width 60 height 12
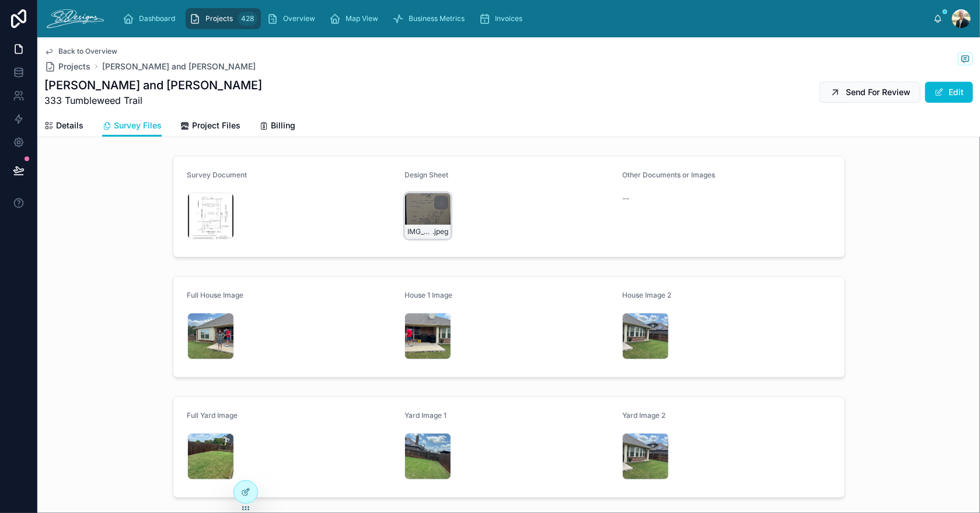
click at [407, 211] on div "IMG_2531 .jpeg" at bounding box center [427, 216] width 47 height 47
